Goal: Check status: Check status

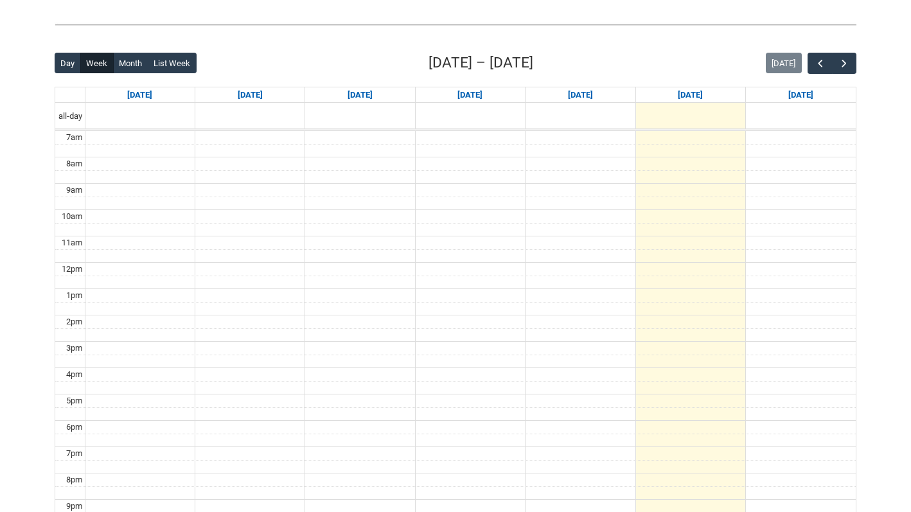
scroll to position [289, 0]
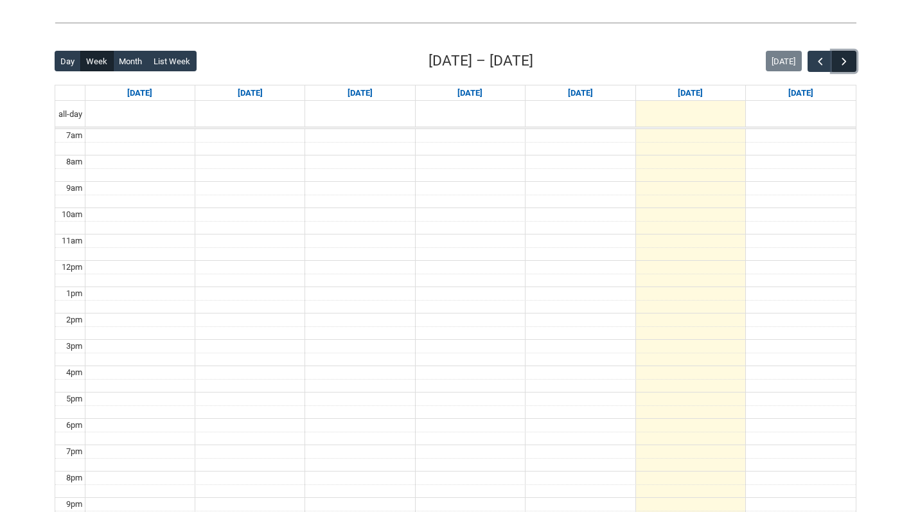
click at [848, 64] on span "button" at bounding box center [844, 61] width 13 height 13
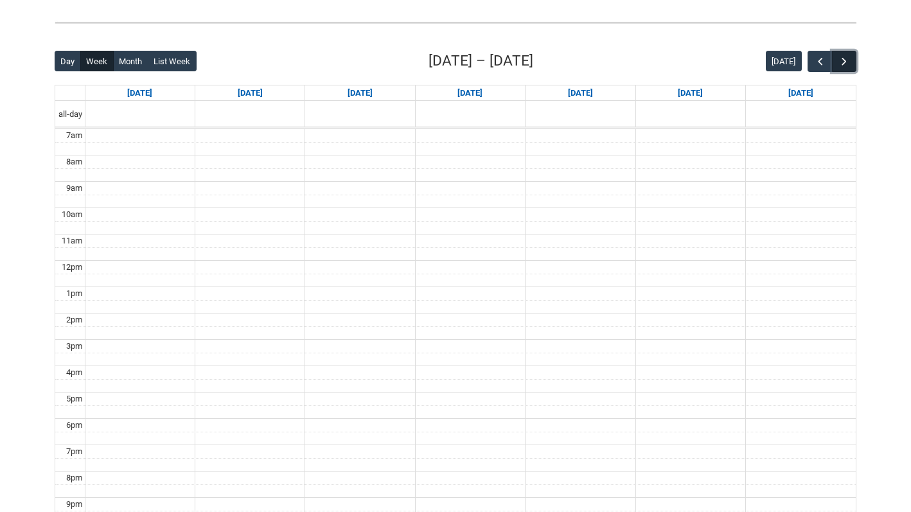
click at [844, 64] on span "button" at bounding box center [844, 61] width 13 height 13
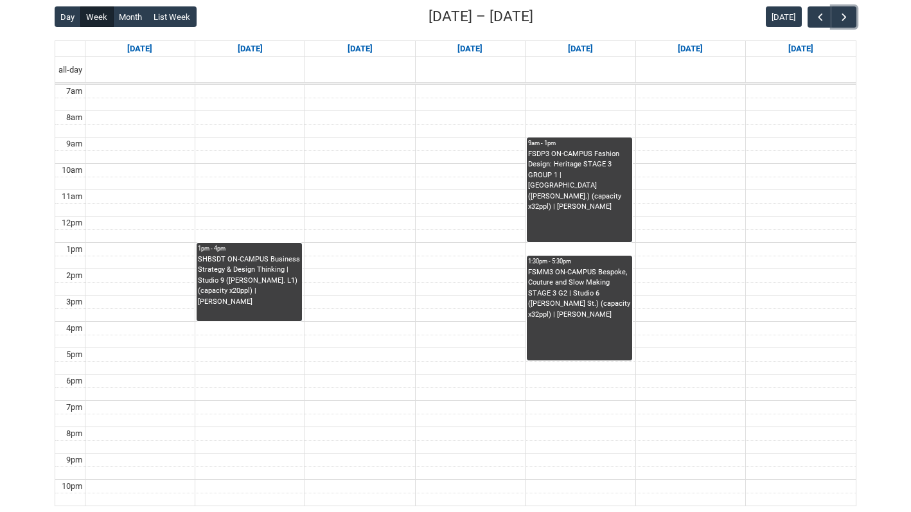
scroll to position [358, 0]
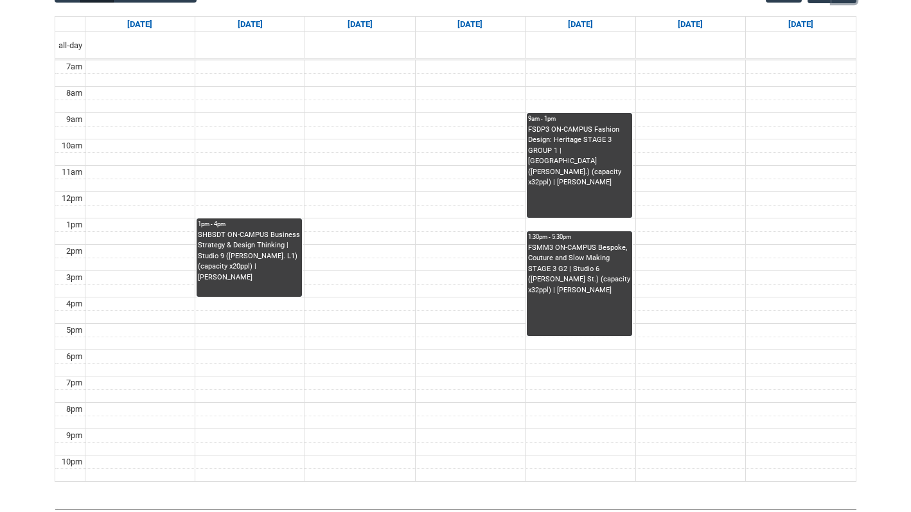
drag, startPoint x: 588, startPoint y: 160, endPoint x: 599, endPoint y: 169, distance: 14.1
click at [599, 169] on div "FSDP3 ON-CAMPUS Fashion Design: Heritage STAGE 3 GROUP 1 | Studio 6 (George St.…" at bounding box center [579, 157] width 103 height 64
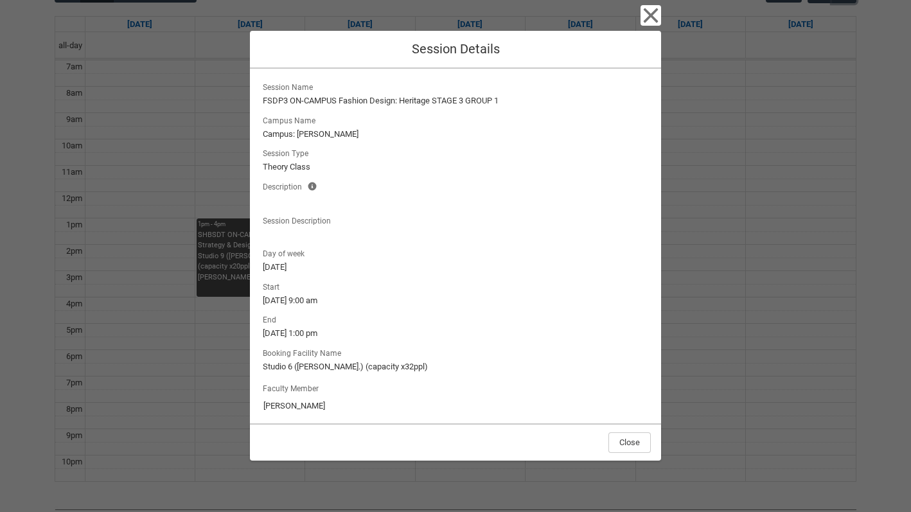
scroll to position [7, 0]
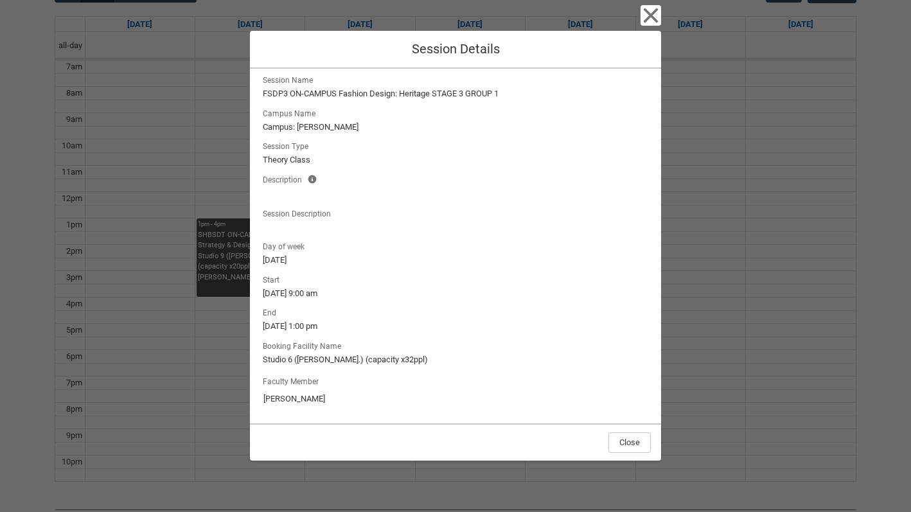
drag, startPoint x: 262, startPoint y: 401, endPoint x: 325, endPoint y: 397, distance: 63.1
click at [325, 397] on input "Lize Niemczyk" at bounding box center [455, 399] width 385 height 21
click at [204, 179] on div "Close Session Details Session Name FSDP3 ON-CAMPUS Fashion Design: Heritage STA…" at bounding box center [455, 256] width 911 height 512
click at [653, 18] on icon "button" at bounding box center [651, 15] width 15 height 15
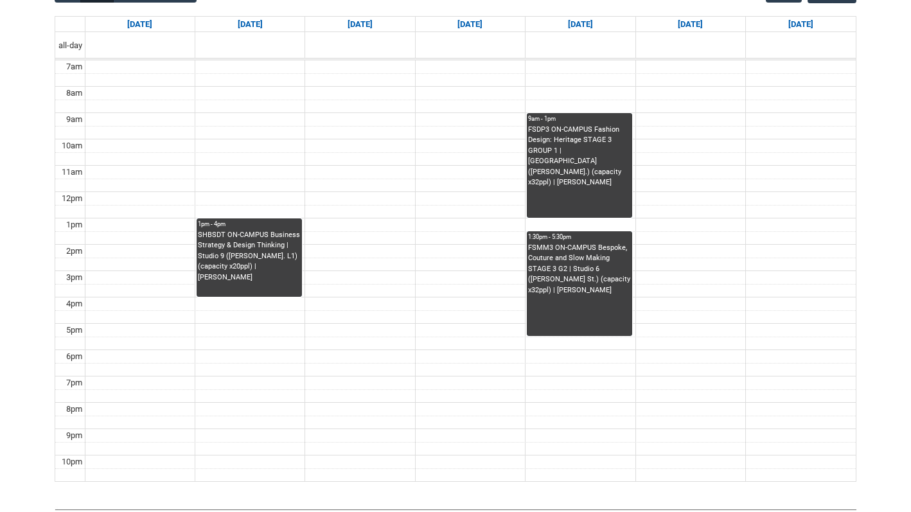
click at [580, 139] on div "FSDP3 ON-CAMPUS Fashion Design: Heritage STAGE 3 GROUP 1 | Studio 6 (George St.…" at bounding box center [579, 157] width 103 height 64
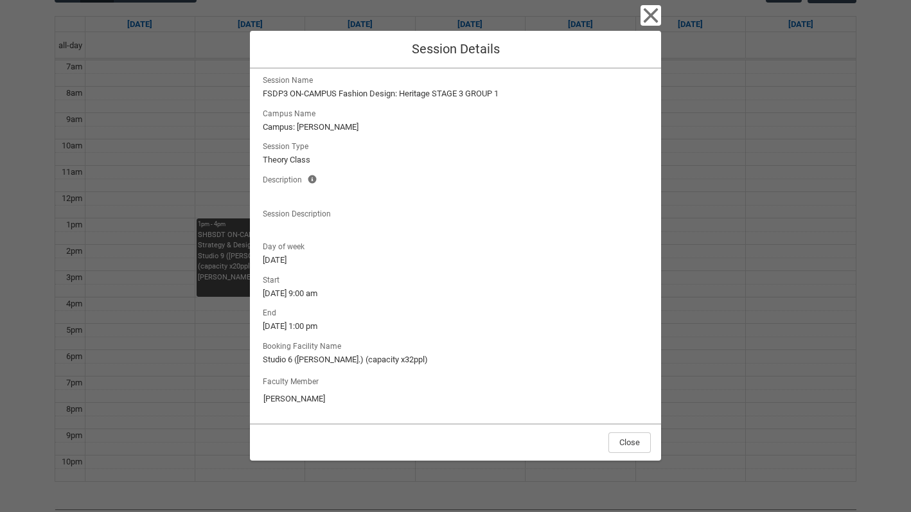
scroll to position [0, 0]
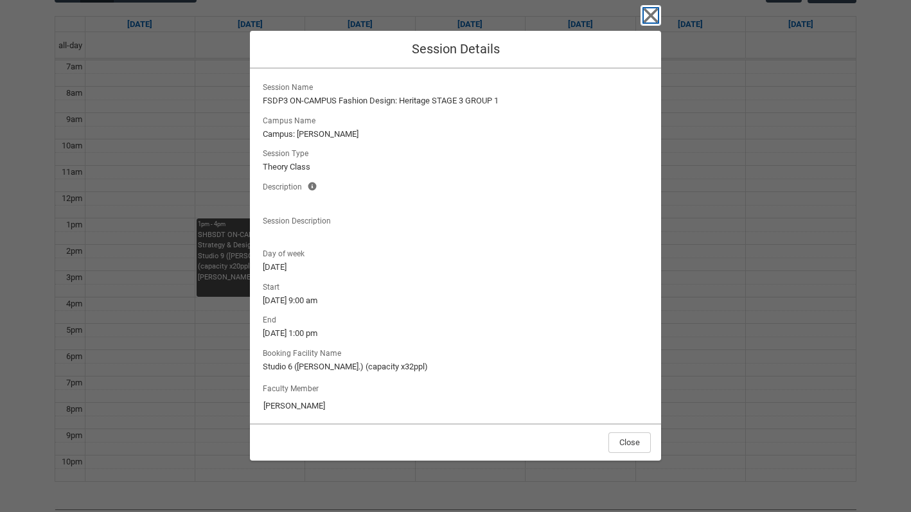
click at [649, 14] on icon "button" at bounding box center [651, 15] width 15 height 15
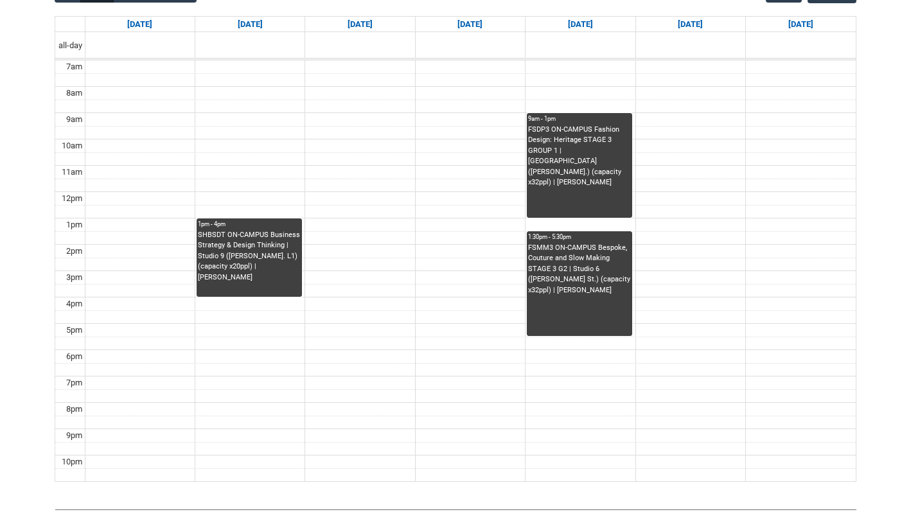
click at [574, 272] on div "FSMM3 ON-CAMPUS Bespoke, Couture and Slow Making STAGE 3 G2 | Studio 6 (George …" at bounding box center [579, 269] width 103 height 53
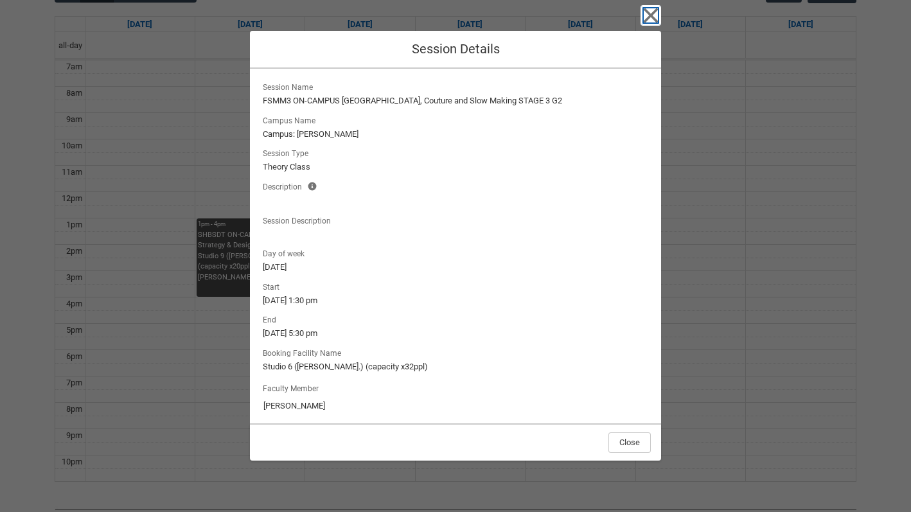
click at [651, 17] on icon "button" at bounding box center [651, 15] width 15 height 15
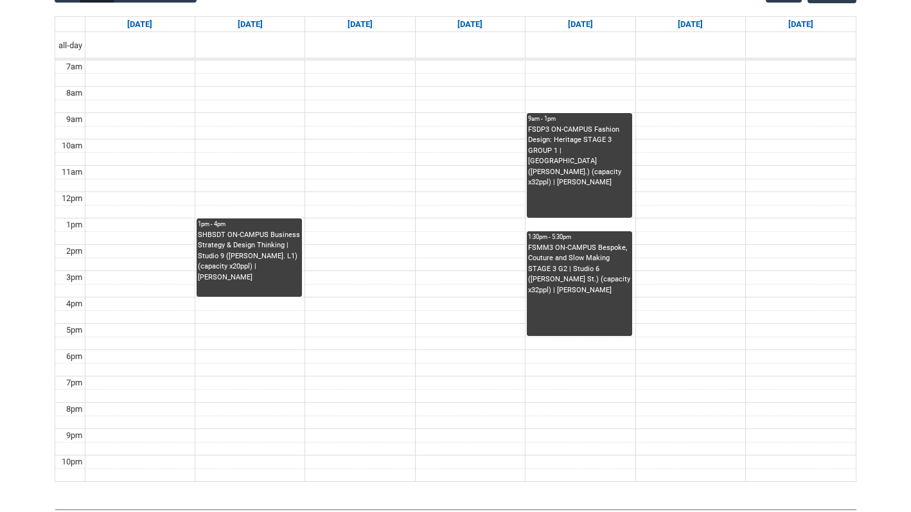
click at [605, 176] on div "FSDP3 ON-CAMPUS Fashion Design: Heritage STAGE 3 GROUP 1 | Studio 6 (George St.…" at bounding box center [579, 157] width 103 height 64
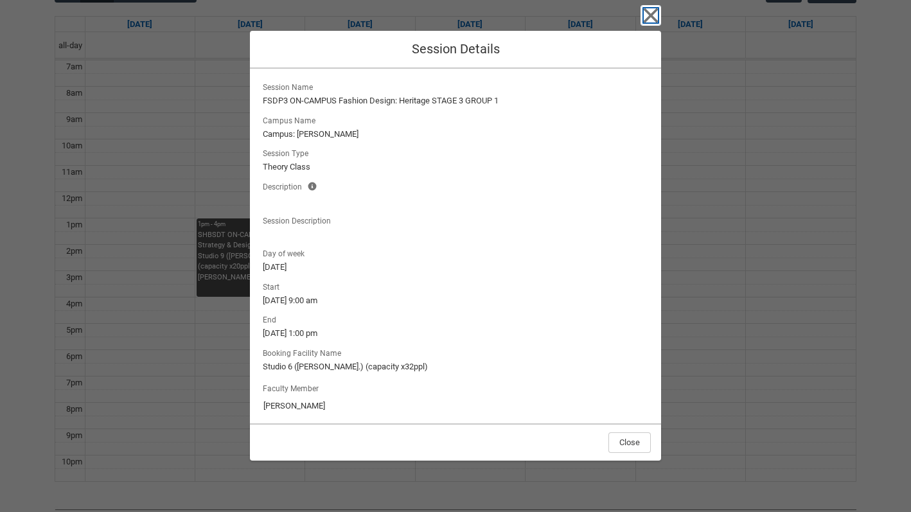
click at [650, 24] on icon "button" at bounding box center [651, 15] width 21 height 21
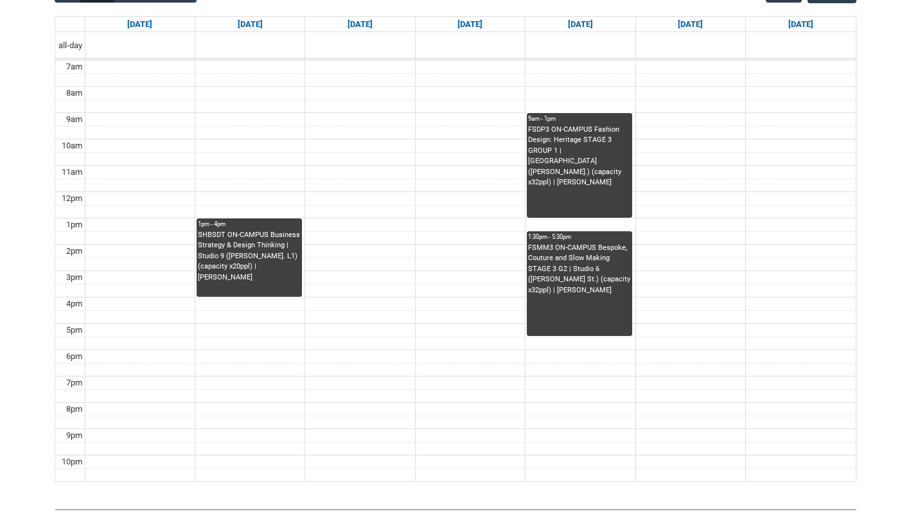
click at [267, 272] on div "SHBSDT ON-CAMPUS Business Strategy & Design Thinking | Studio 9 (George St. L1)…" at bounding box center [249, 256] width 103 height 53
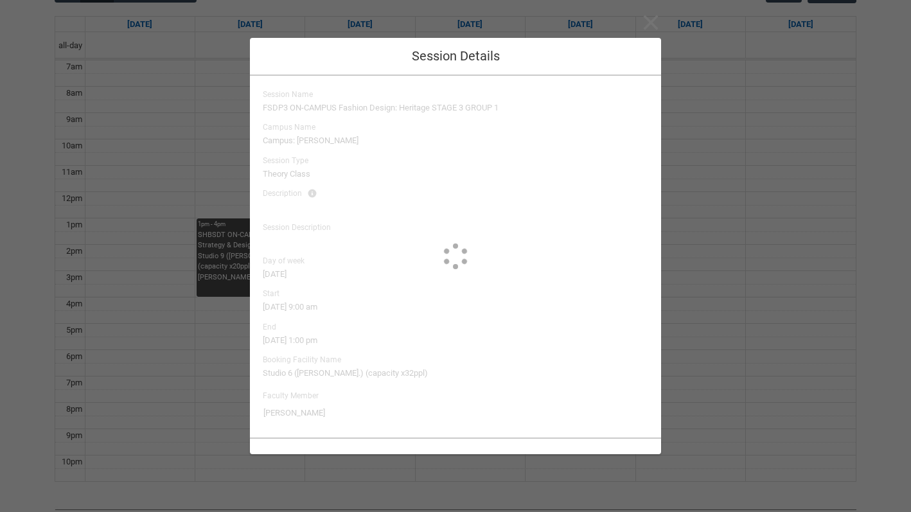
type input "Richard McCoy"
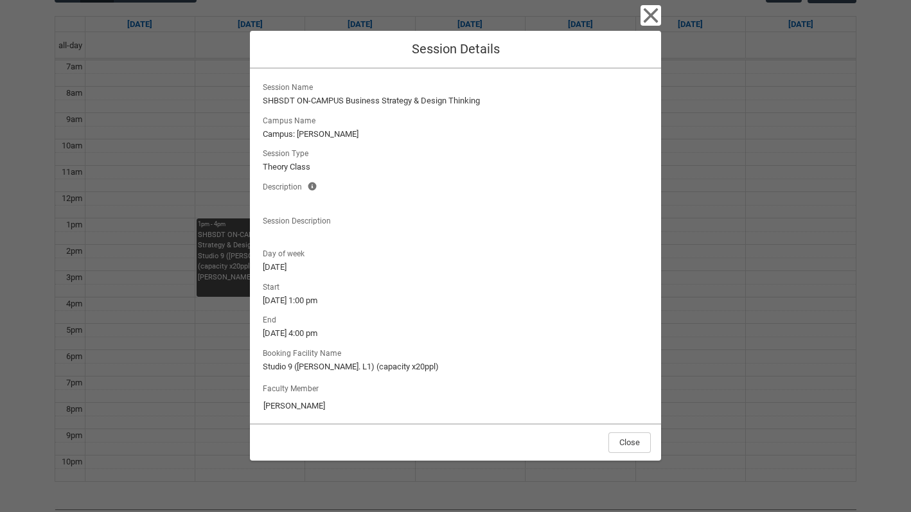
scroll to position [1, 0]
click at [651, 17] on icon "button" at bounding box center [651, 15] width 15 height 15
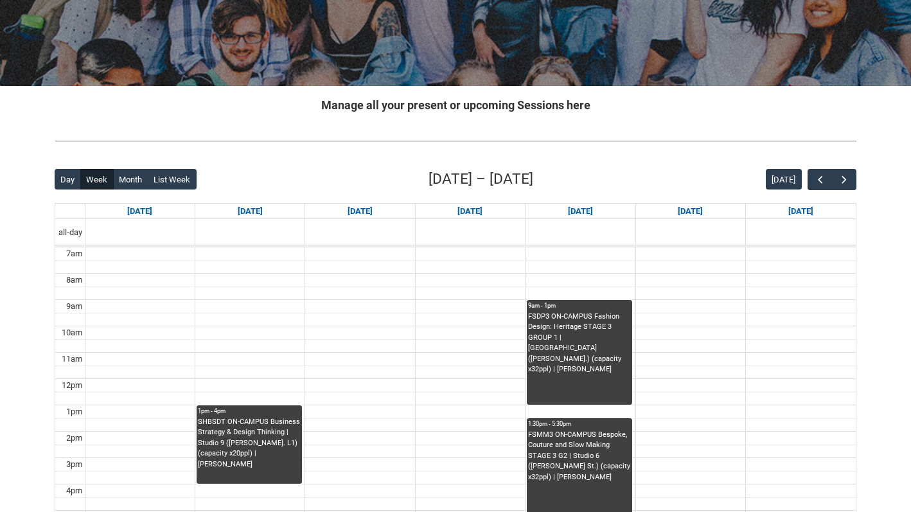
scroll to position [152, 0]
